Goal: Task Accomplishment & Management: Complete application form

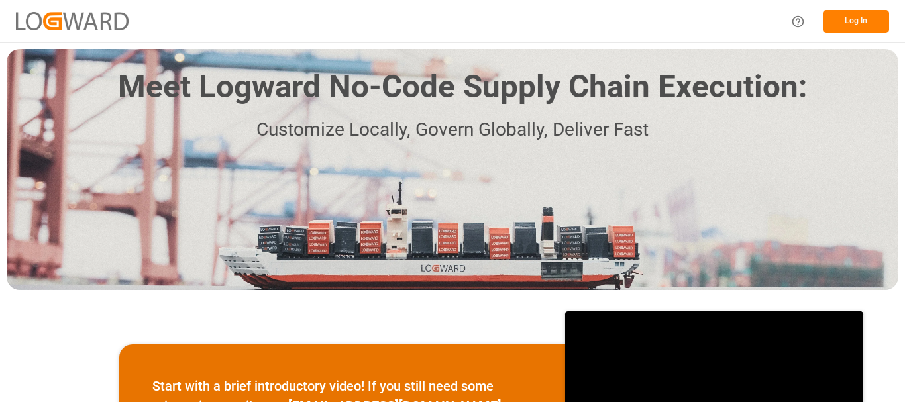
click at [870, 19] on button "Log In" at bounding box center [856, 21] width 66 height 23
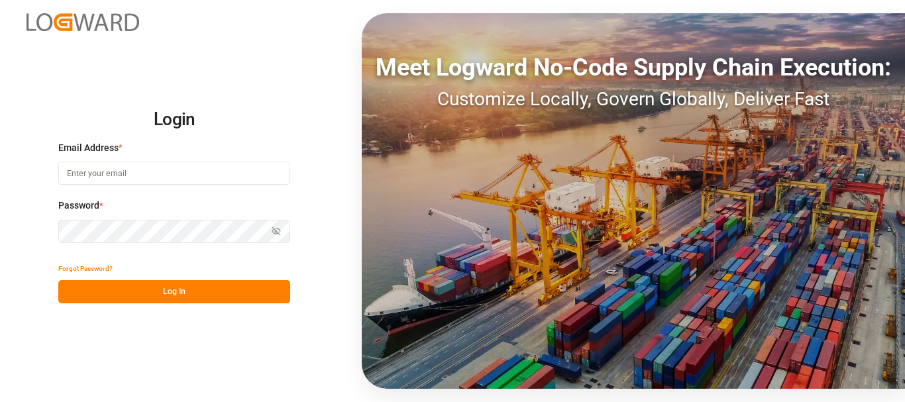
click at [109, 175] on input at bounding box center [174, 173] width 232 height 23
type input "[EMAIL_ADDRESS][DOMAIN_NAME]"
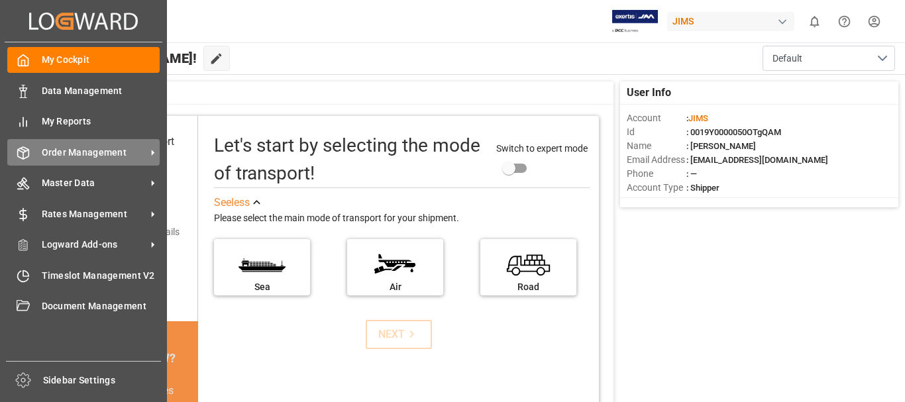
click at [61, 148] on span "Order Management" at bounding box center [94, 153] width 105 height 14
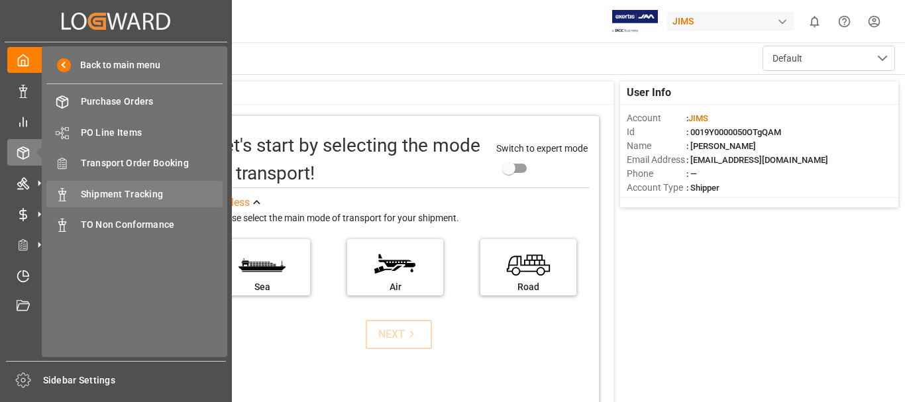
click at [117, 190] on span "Shipment Tracking" at bounding box center [152, 195] width 143 height 14
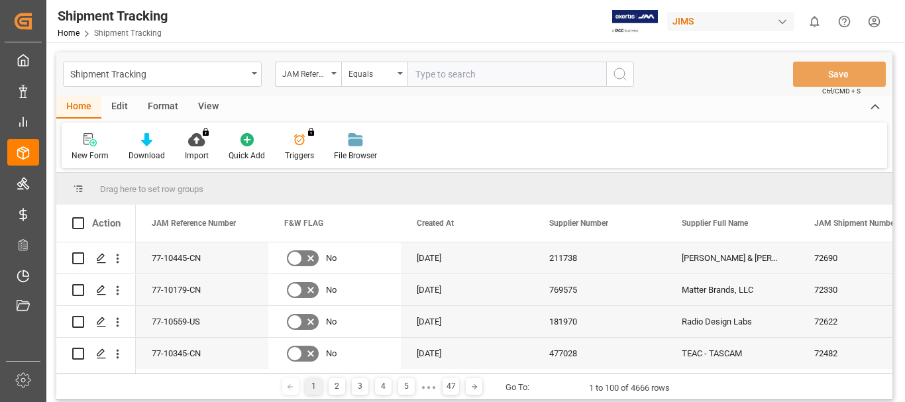
click at [479, 82] on input "text" at bounding box center [507, 74] width 199 height 25
type input "77-10053-SE"
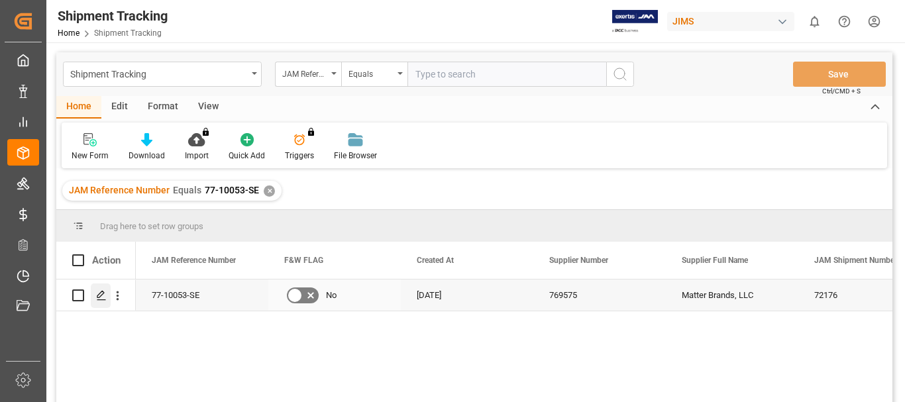
click at [104, 296] on icon "Press SPACE to select this row." at bounding box center [101, 295] width 11 height 11
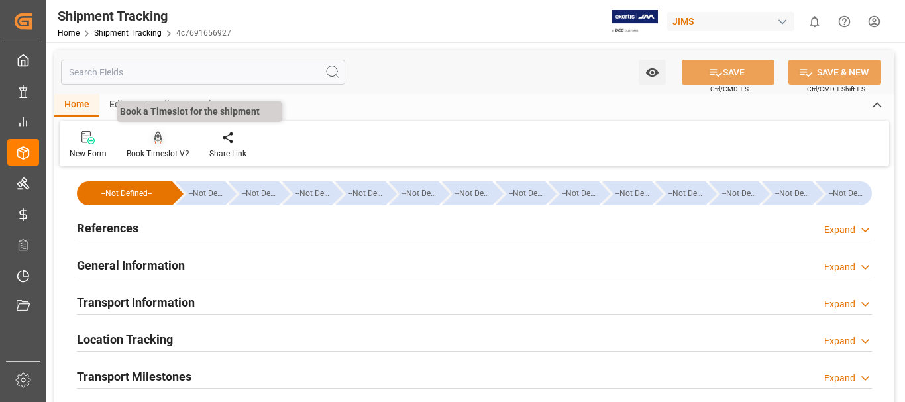
click at [159, 141] on icon at bounding box center [158, 136] width 9 height 11
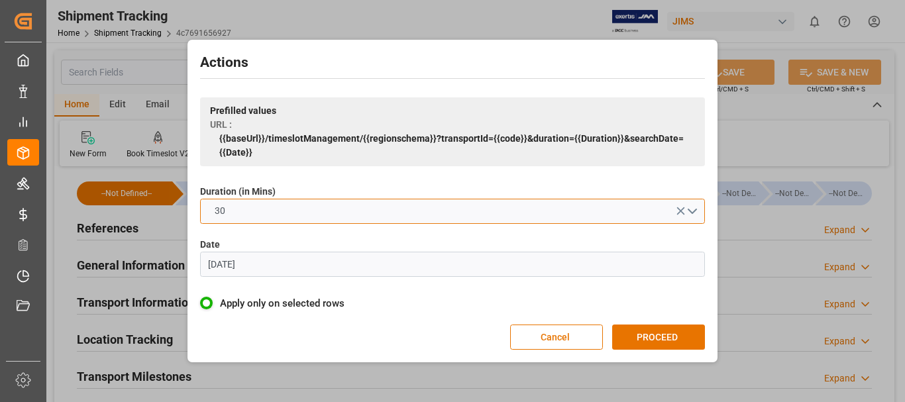
click at [324, 211] on button "30" at bounding box center [452, 211] width 505 height 25
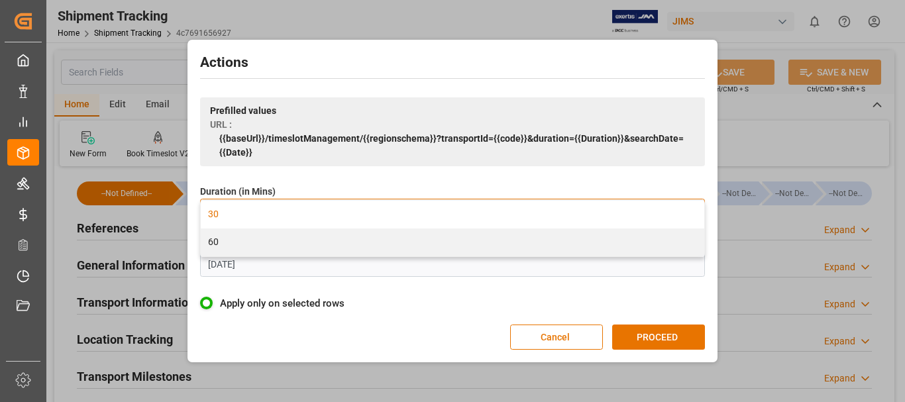
click at [325, 211] on div "30" at bounding box center [453, 215] width 504 height 28
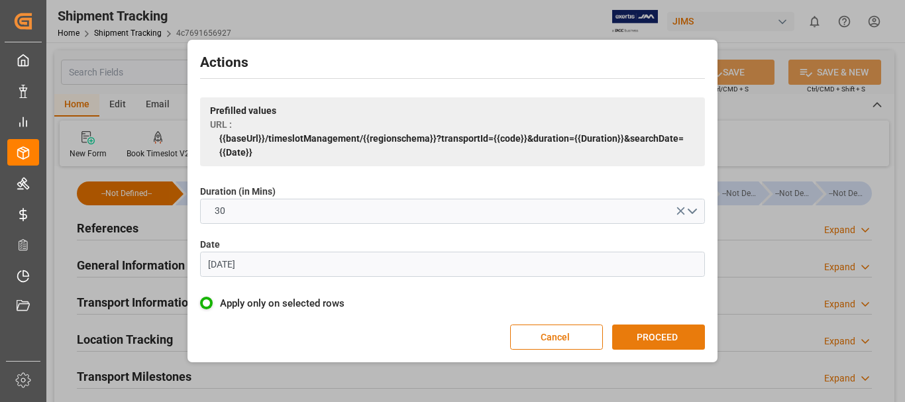
click at [674, 333] on button "PROCEED" at bounding box center [658, 337] width 93 height 25
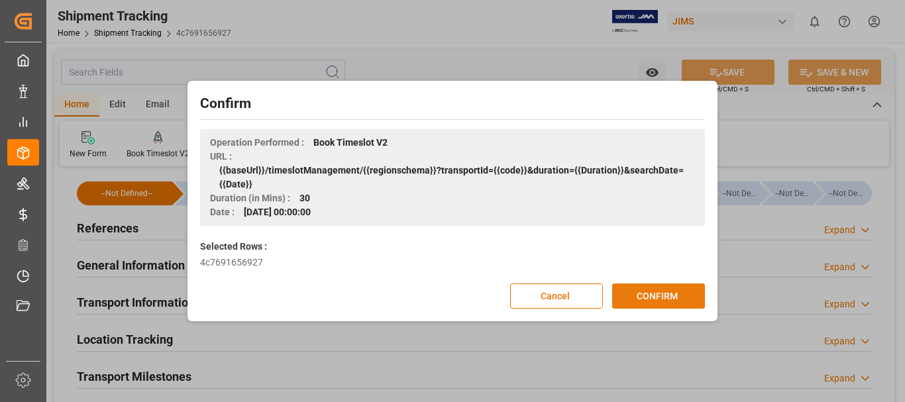
click at [665, 300] on button "CONFIRM" at bounding box center [658, 296] width 93 height 25
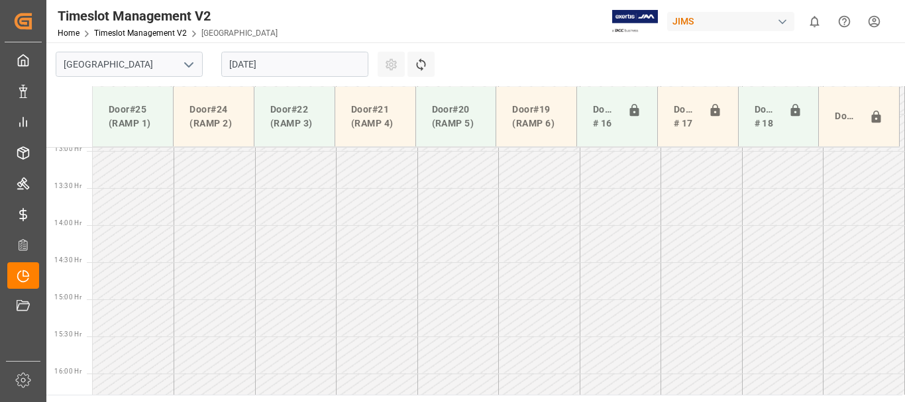
scroll to position [970, 0]
click at [278, 63] on input "[DATE]" at bounding box center [294, 64] width 147 height 25
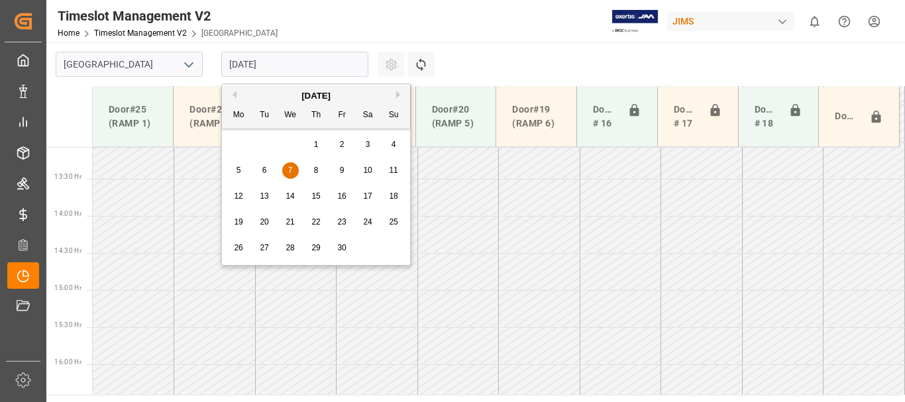
click at [398, 95] on button "Next Month" at bounding box center [400, 95] width 8 height 8
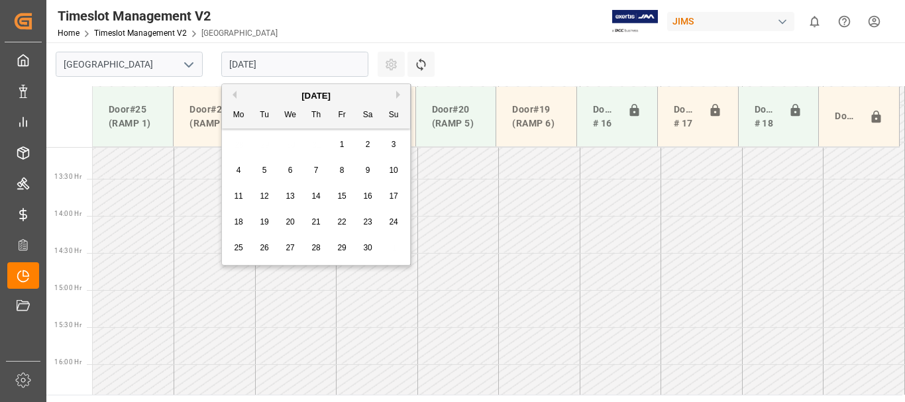
click at [398, 95] on button "Next Month" at bounding box center [400, 95] width 8 height 8
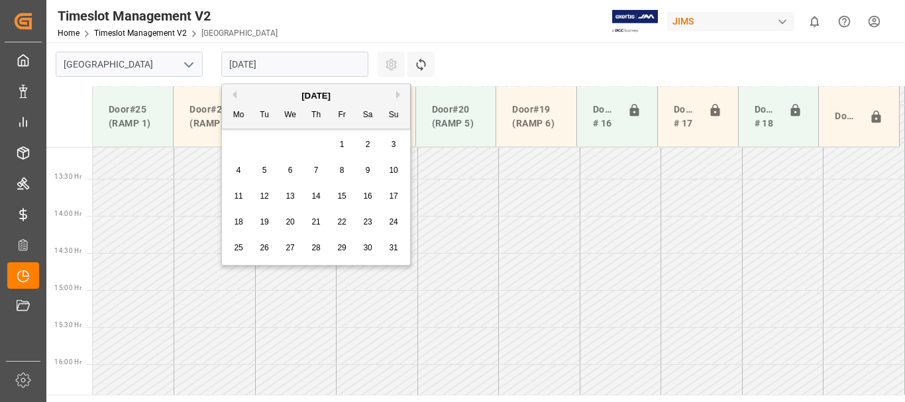
click at [398, 95] on button "Next Month" at bounding box center [400, 95] width 8 height 8
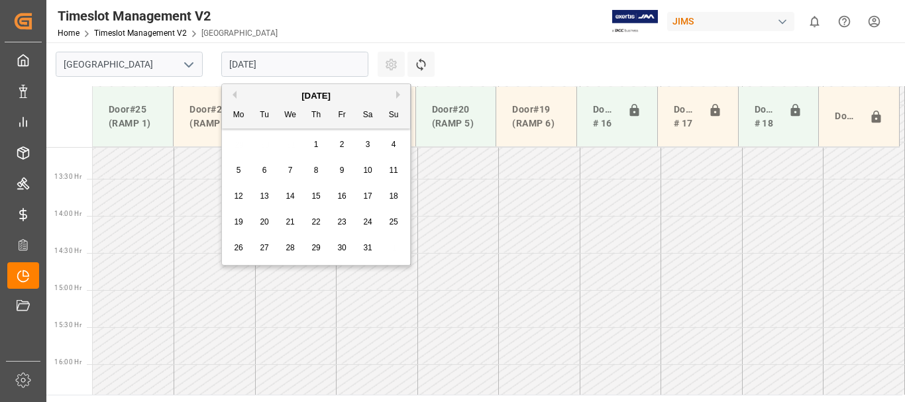
click at [398, 95] on button "Next Month" at bounding box center [400, 95] width 8 height 8
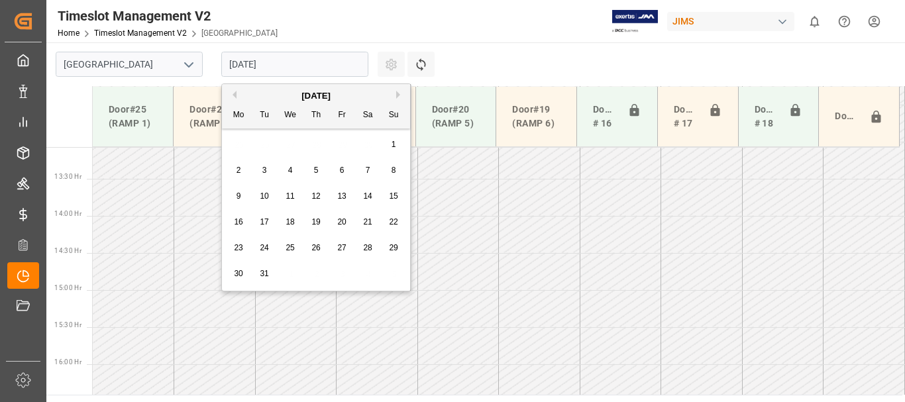
click at [398, 95] on button "Next Month" at bounding box center [400, 95] width 8 height 8
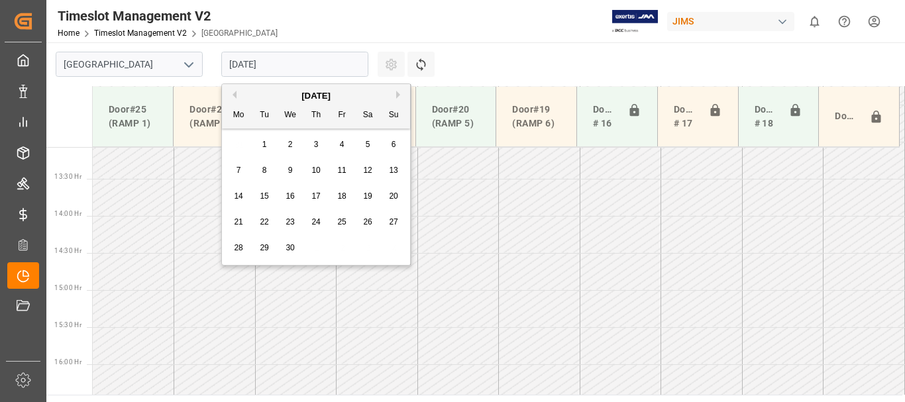
click at [398, 95] on button "Next Month" at bounding box center [400, 95] width 8 height 8
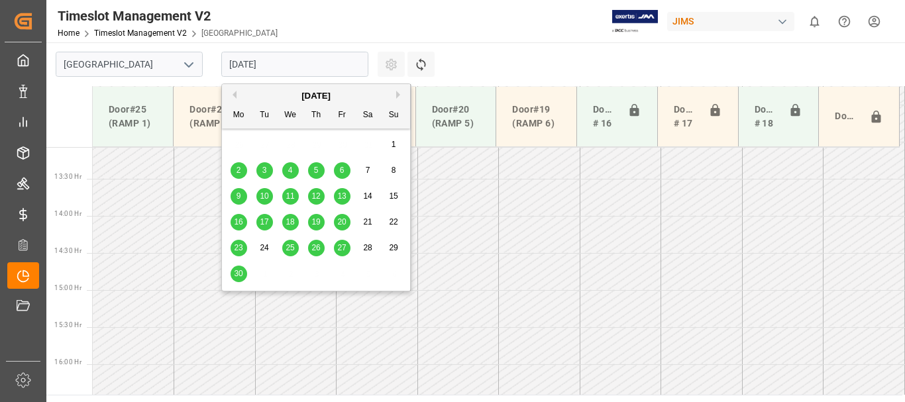
click at [398, 95] on button "Next Month" at bounding box center [400, 95] width 8 height 8
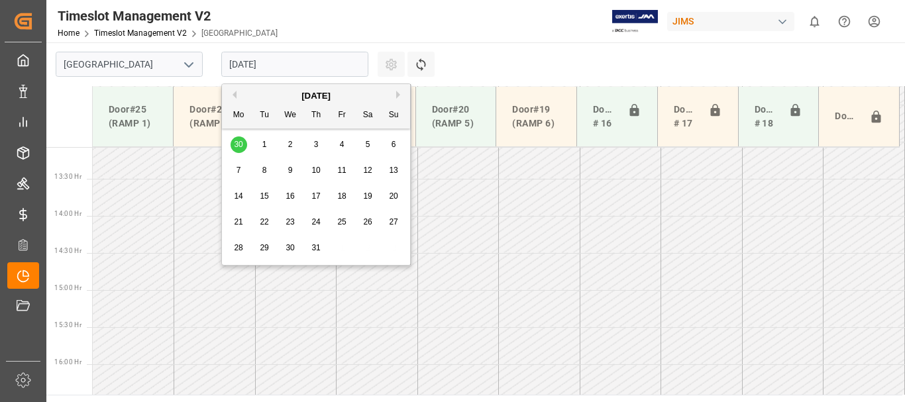
click at [398, 95] on button "Next Month" at bounding box center [400, 95] width 8 height 8
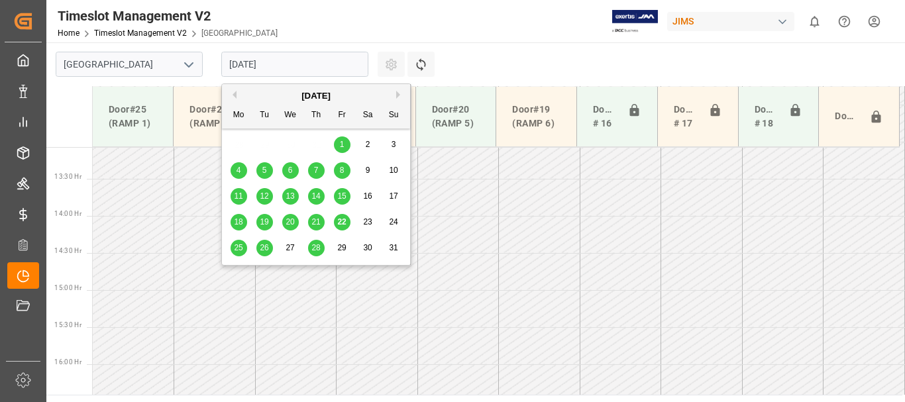
click at [236, 251] on span "25" at bounding box center [238, 247] width 9 height 9
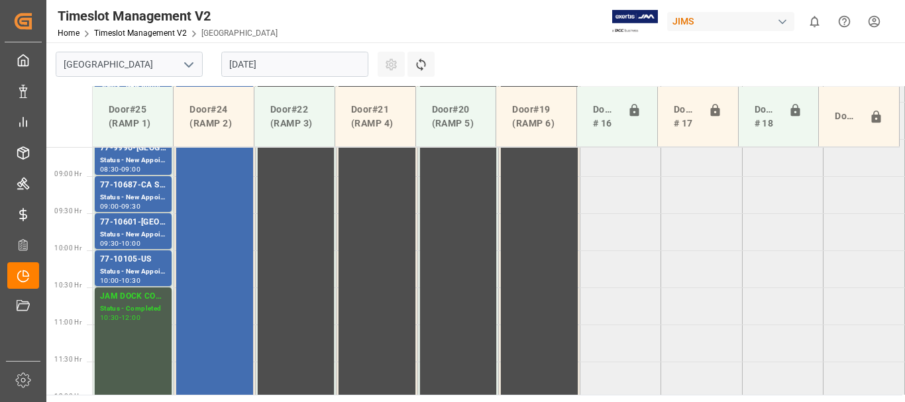
scroll to position [705, 0]
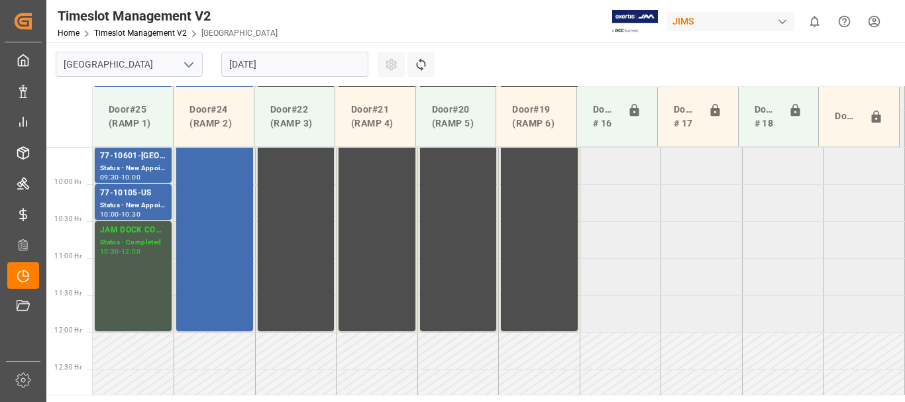
click at [307, 58] on input "25.08.2025" at bounding box center [294, 64] width 147 height 25
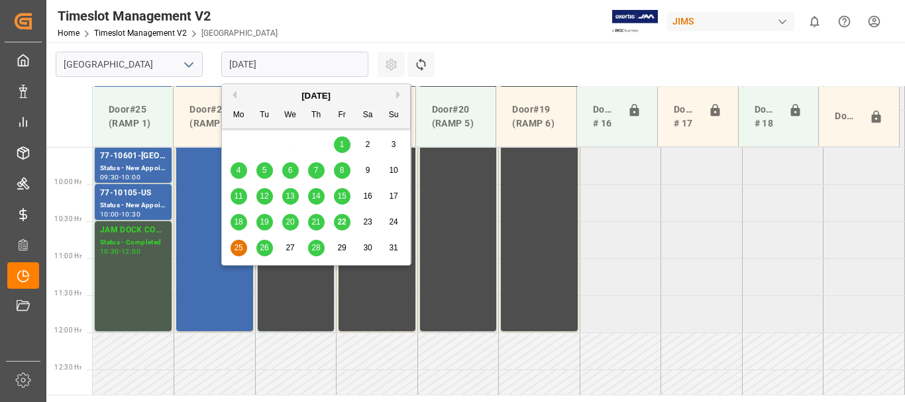
click at [264, 248] on span "26" at bounding box center [264, 247] width 9 height 9
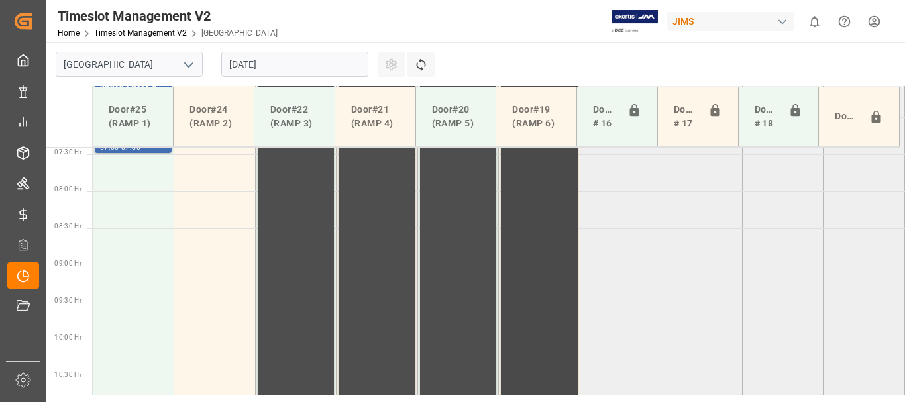
scroll to position [573, 0]
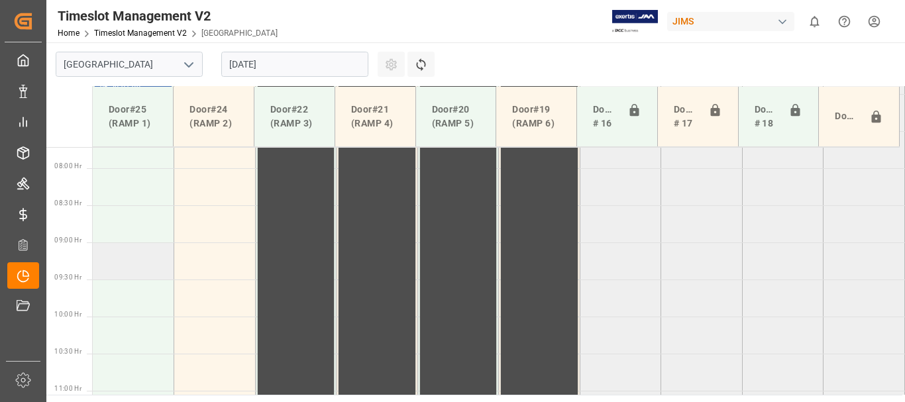
click at [136, 255] on td at bounding box center [134, 261] width 82 height 37
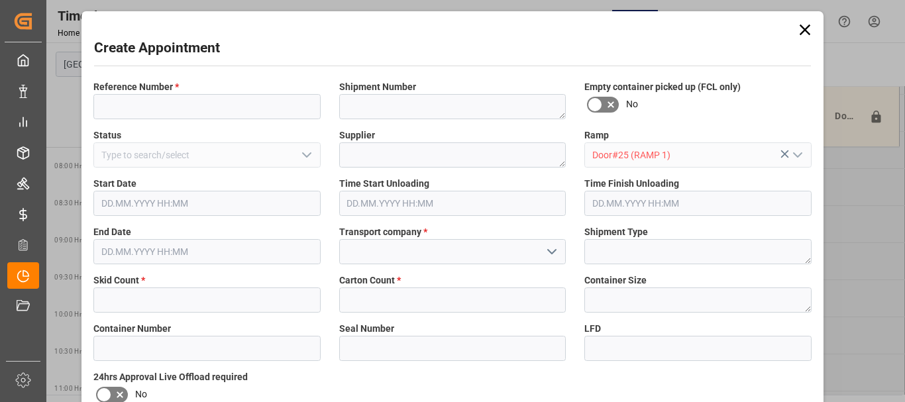
type input "Door#25 (RAMP 1)"
type input "26.08.2025 09:00"
type input "26.08.2025 09:30"
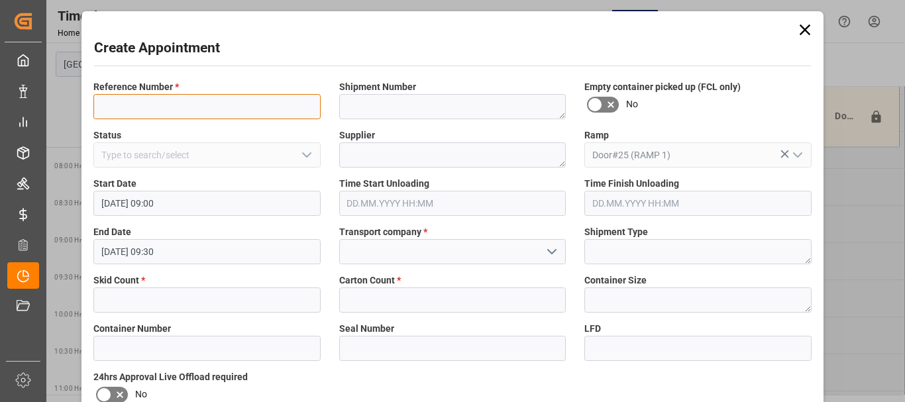
click at [193, 99] on input at bounding box center [206, 106] width 227 height 25
type input "77-10053-SE"
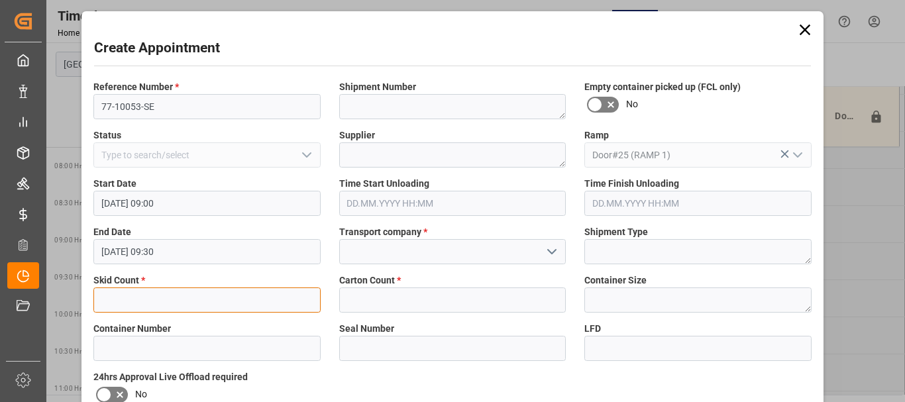
click at [162, 296] on input "text" at bounding box center [206, 300] width 227 height 25
type input "1"
click at [553, 256] on icon "open menu" at bounding box center [552, 252] width 16 height 16
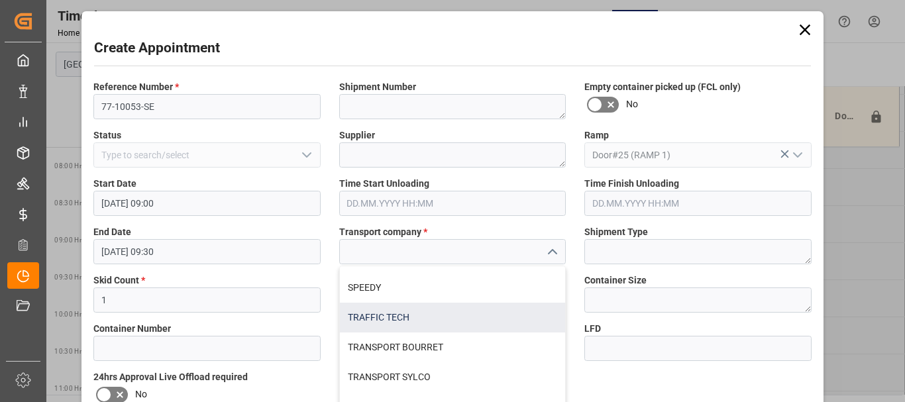
scroll to position [597, 0]
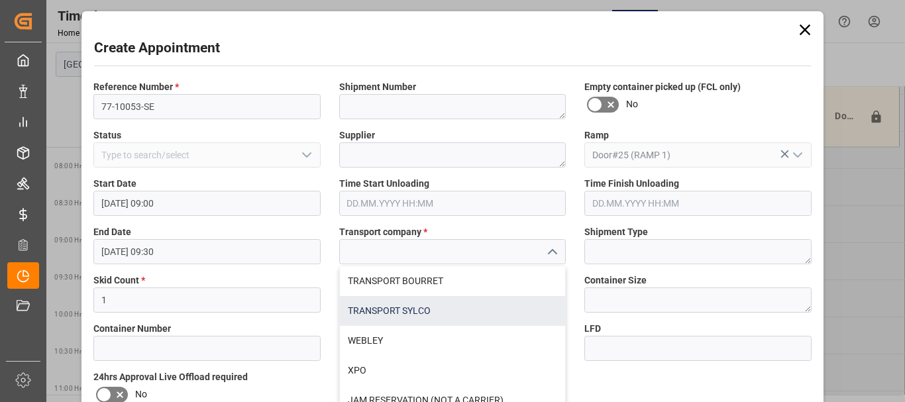
click at [503, 314] on div "TRANSPORT SYLCO" at bounding box center [453, 311] width 226 height 30
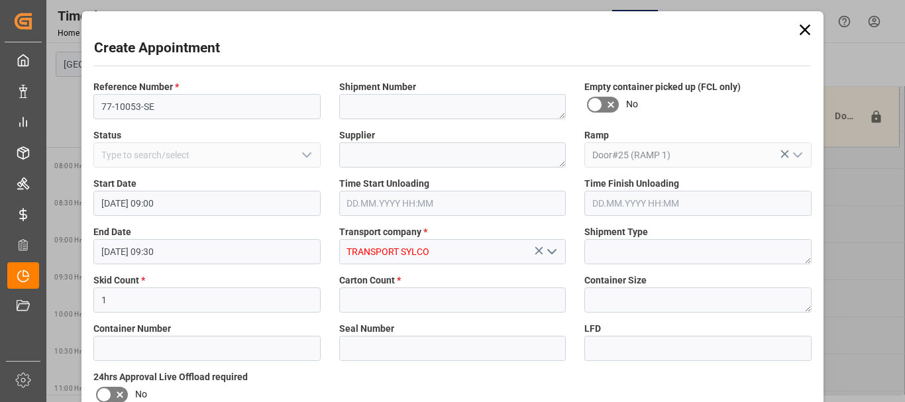
type input "TRANSPORT SYLCO"
click at [454, 306] on input "text" at bounding box center [452, 300] width 227 height 25
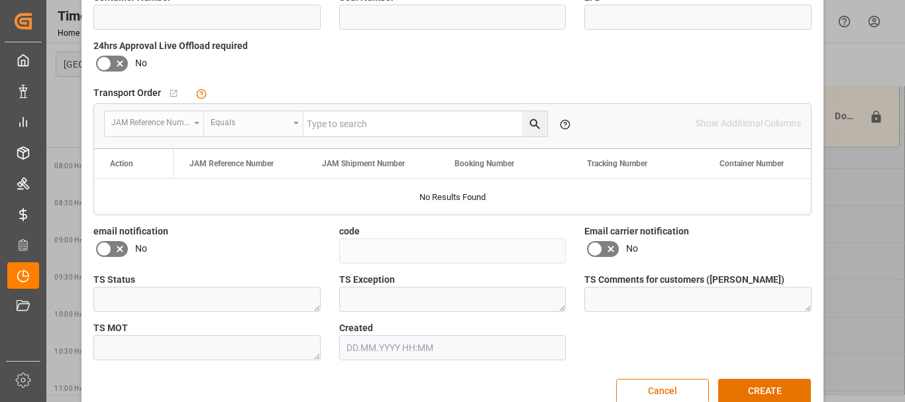
scroll to position [357, 0]
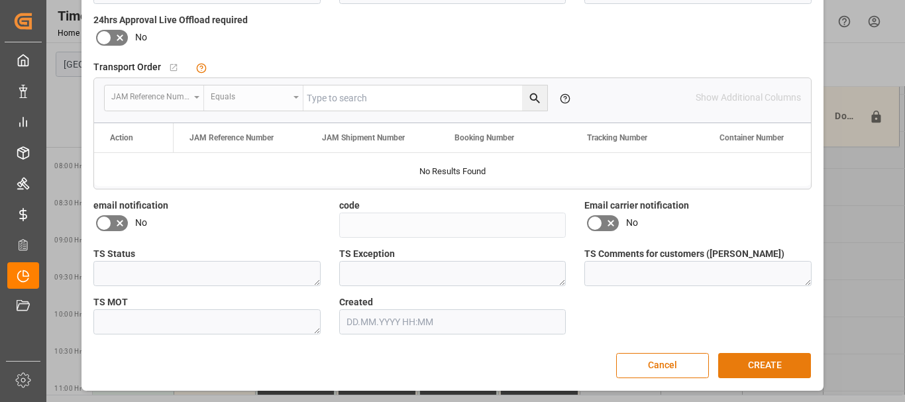
type input "9"
click at [757, 367] on button "CREATE" at bounding box center [765, 365] width 93 height 25
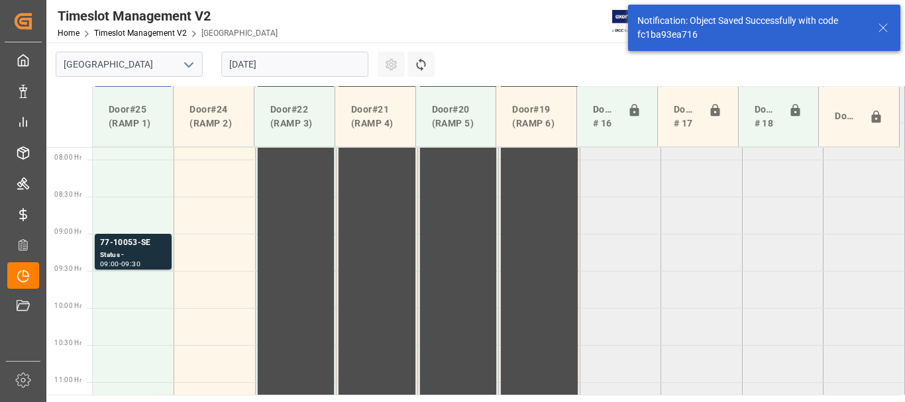
scroll to position [599, 0]
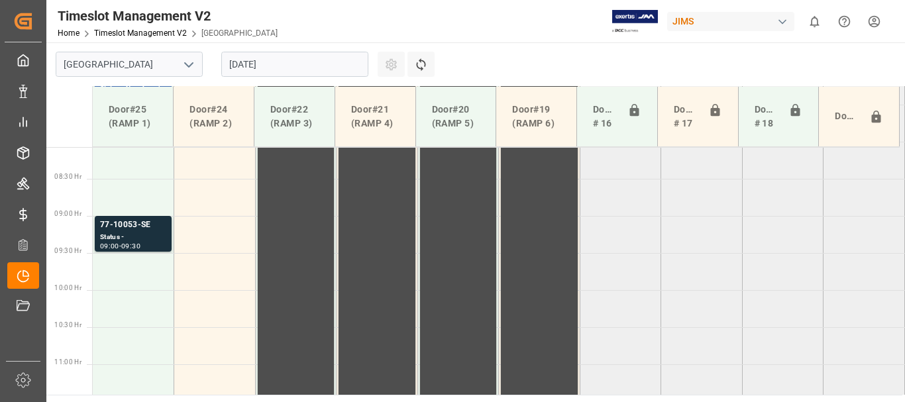
click at [873, 20] on html "Created by potrace 1.15, written by Peter Selinger 2001-2017 Created by potrace…" at bounding box center [452, 201] width 905 height 402
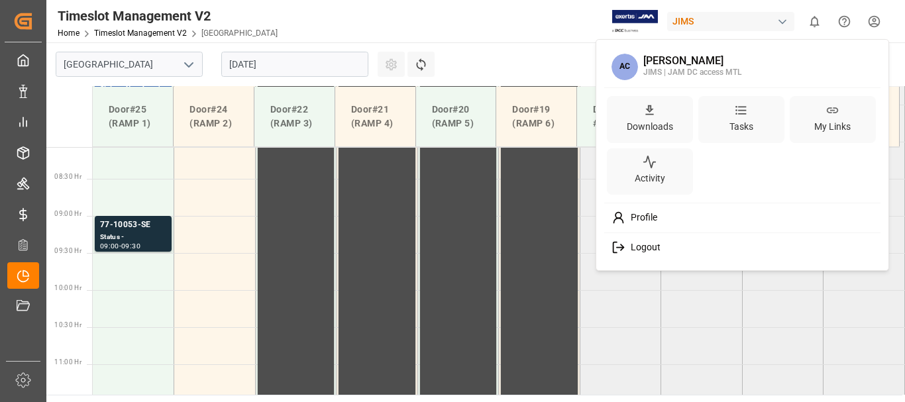
click at [658, 251] on span "Logout" at bounding box center [643, 248] width 35 height 12
